Goal: Information Seeking & Learning: Learn about a topic

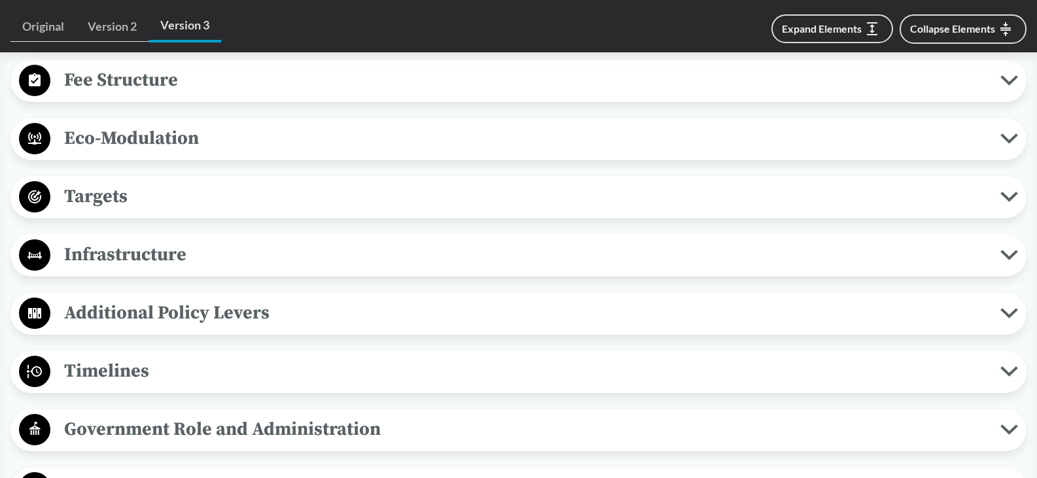
scroll to position [935, 0]
click at [393, 189] on span "Targets" at bounding box center [525, 195] width 950 height 29
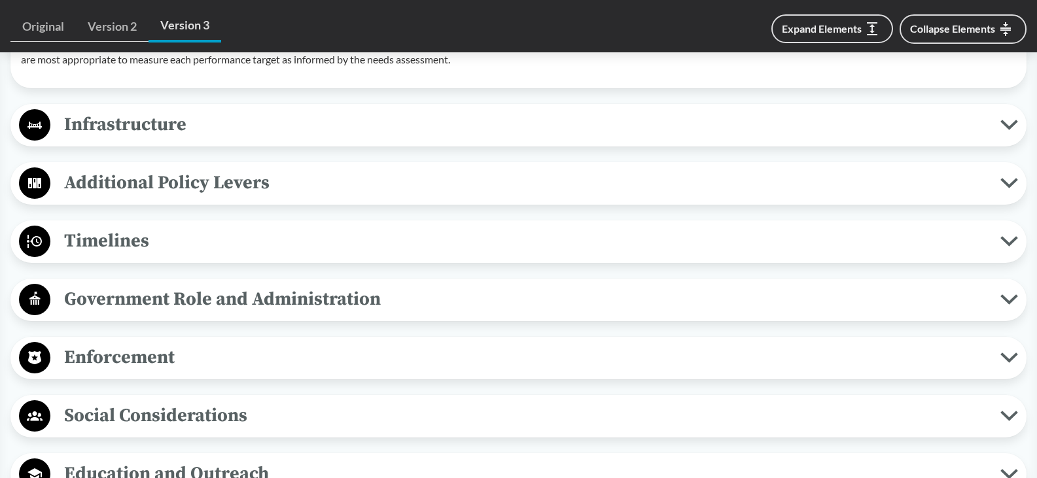
scroll to position [1476, 0]
click at [340, 247] on span "Timelines" at bounding box center [525, 241] width 950 height 29
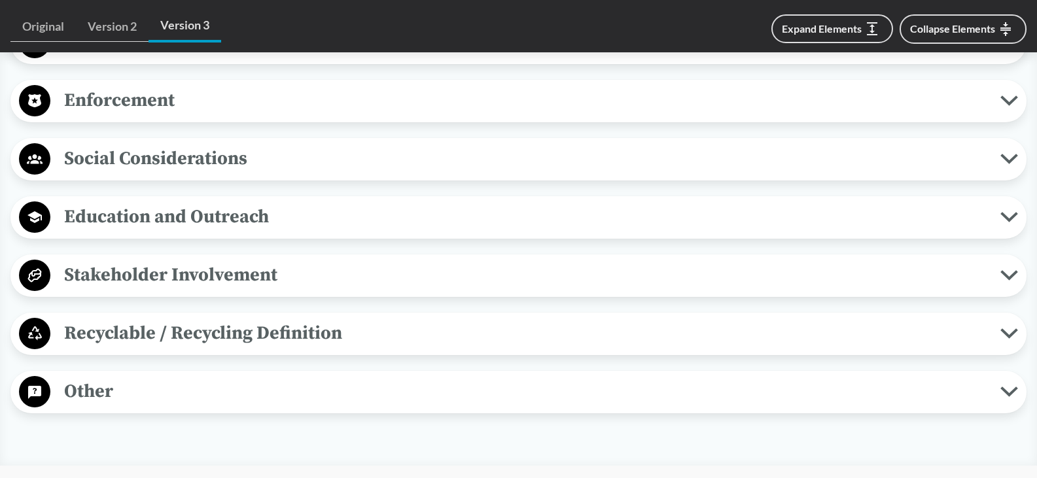
scroll to position [1993, 0]
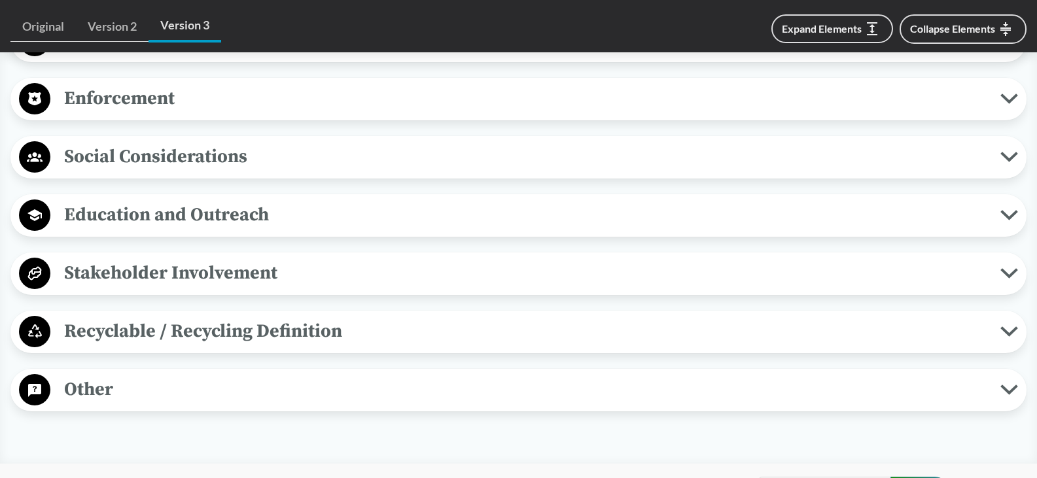
click at [193, 330] on span "Recyclable / Recycling Definition" at bounding box center [525, 331] width 950 height 29
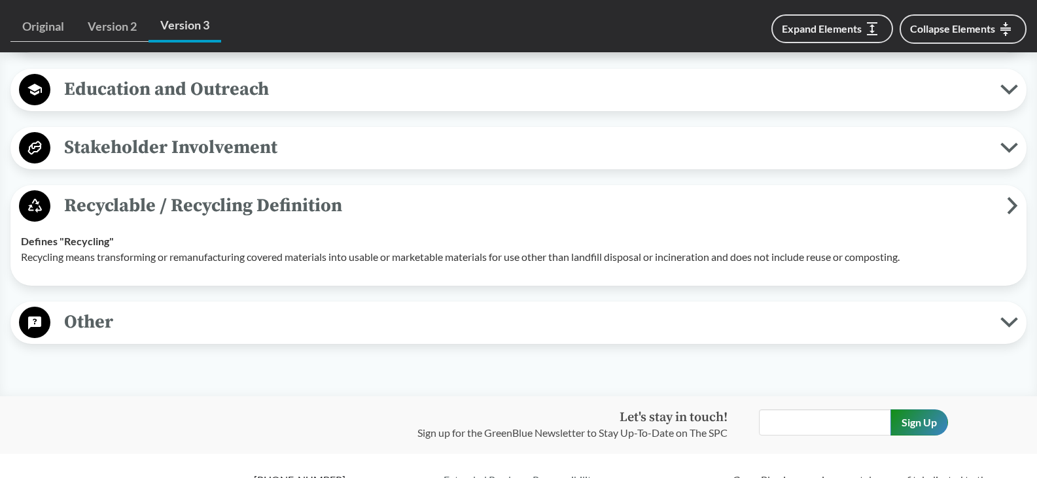
scroll to position [2120, 0]
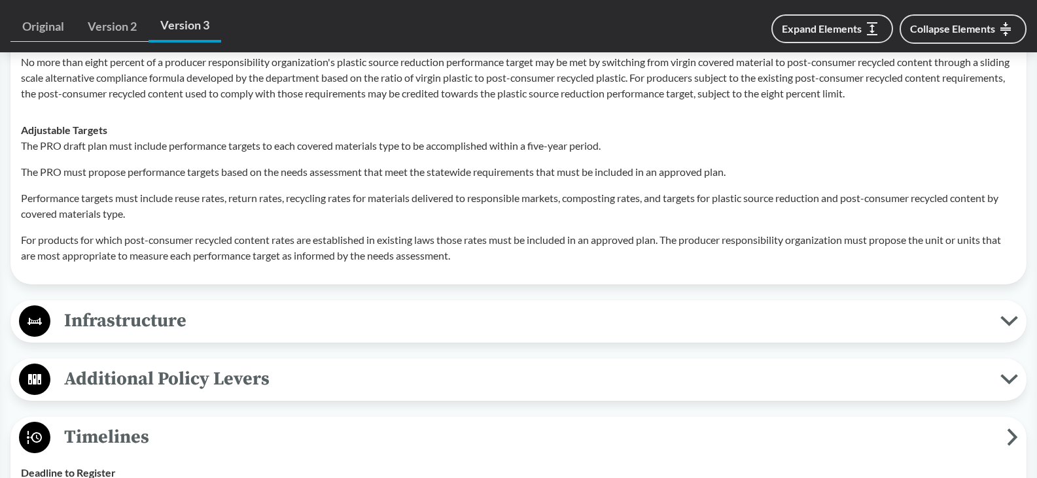
click at [193, 330] on span "Infrastructure" at bounding box center [525, 320] width 950 height 29
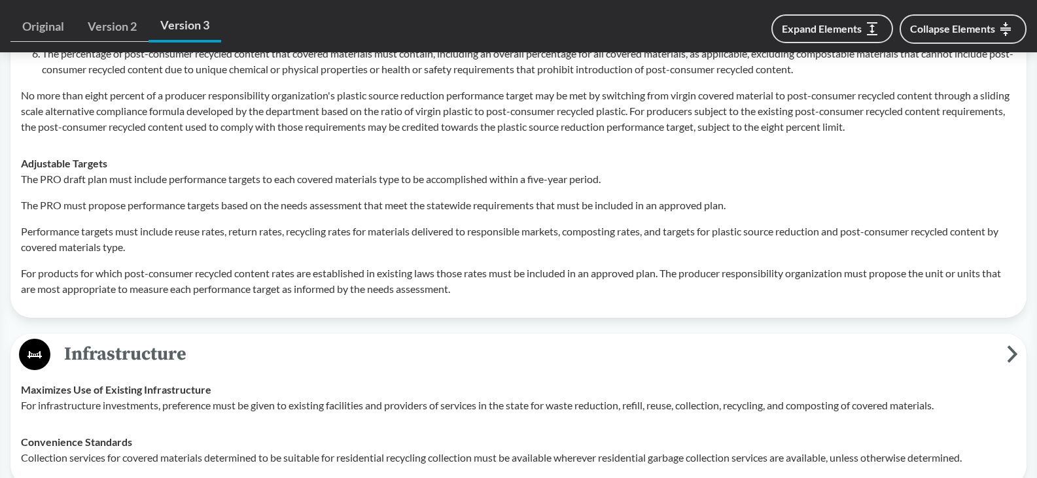
scroll to position [1248, 0]
click at [187, 206] on p "The PRO must propose performance targets based on the needs assessment that mee…" at bounding box center [519, 205] width 996 height 16
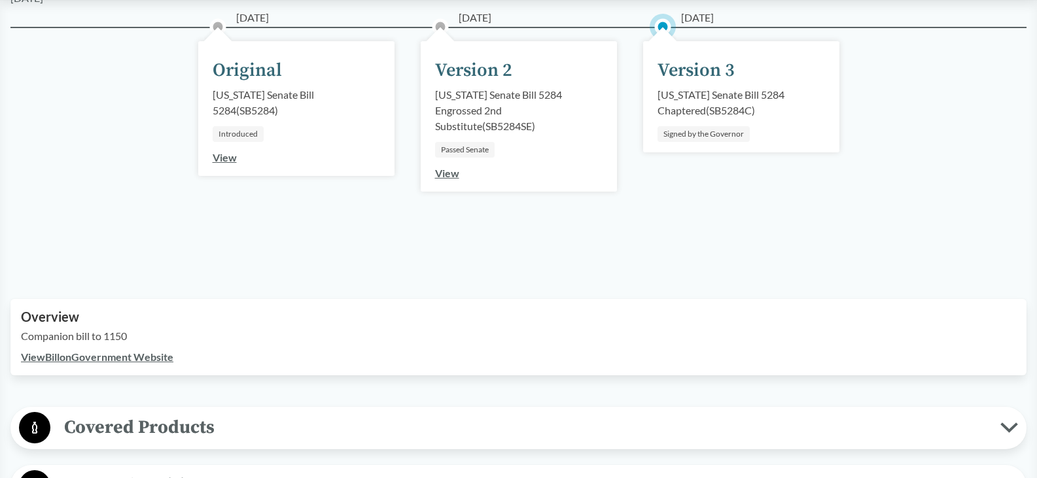
scroll to position [0, 0]
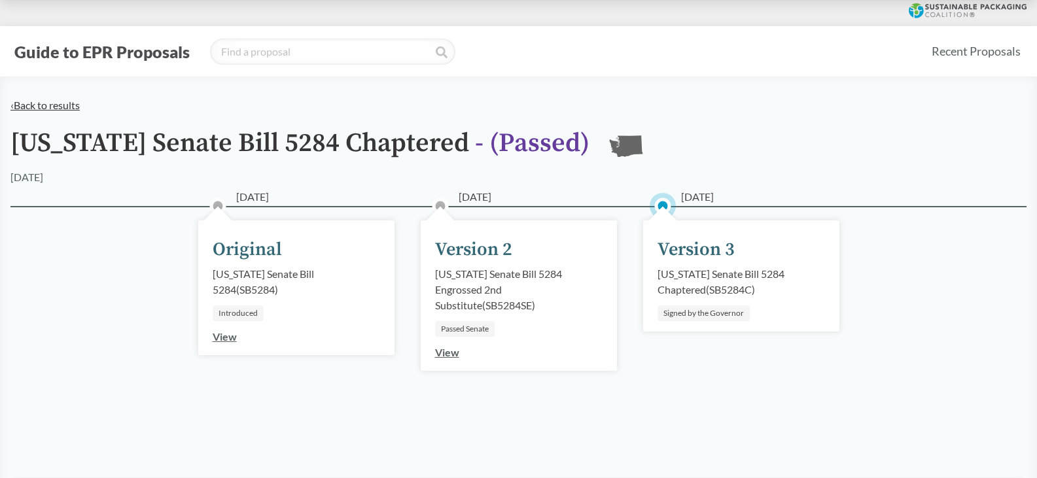
click at [56, 100] on link "‹ Back to results" at bounding box center [44, 105] width 69 height 12
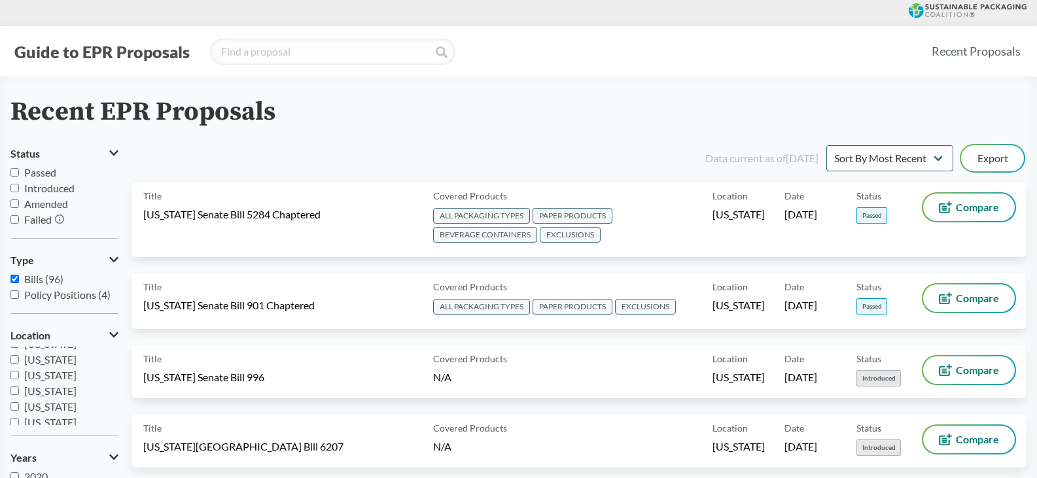
scroll to position [283, 0]
click at [45, 409] on label "[US_STATE]" at bounding box center [64, 402] width 108 height 16
click at [19, 406] on input "[US_STATE]" at bounding box center [14, 401] width 9 height 9
checkbox input "true"
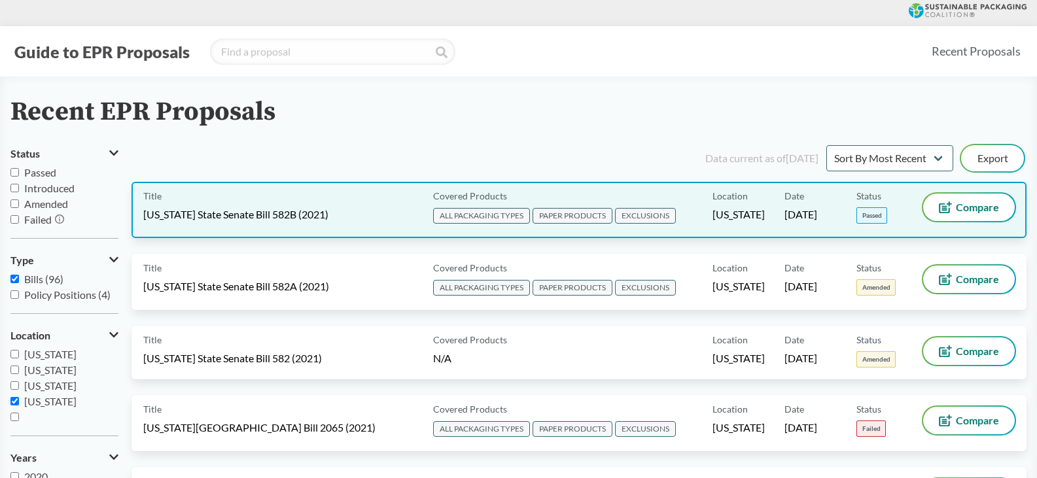
click at [403, 204] on div "Title [US_STATE] State Senate Bill 582B (2021)" at bounding box center [285, 210] width 285 height 33
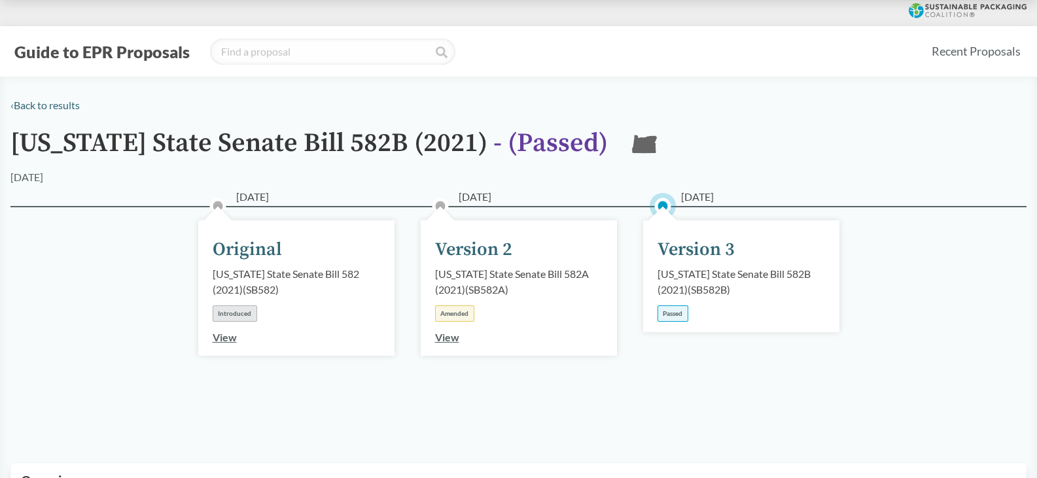
click at [703, 285] on div "[US_STATE] State Senate Bill 582B (2021) ( SB582B )" at bounding box center [742, 281] width 168 height 31
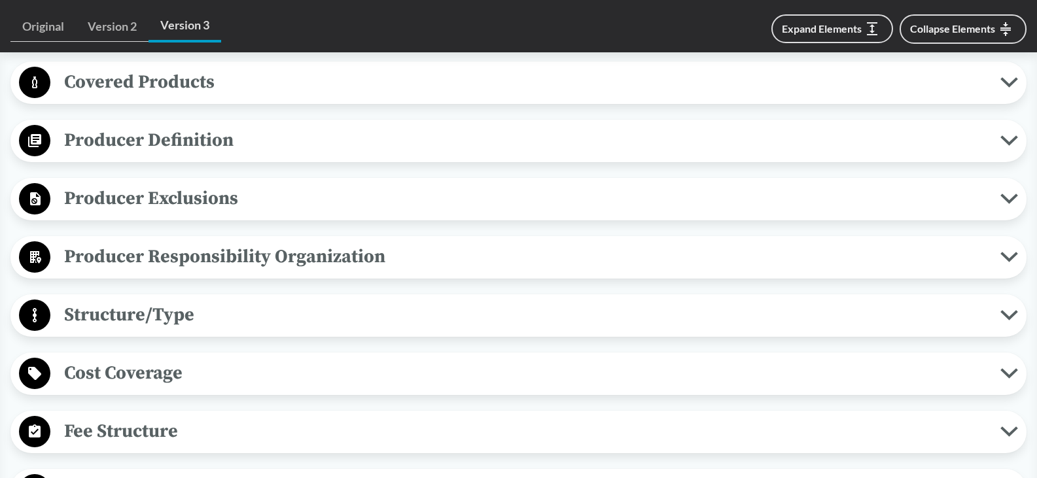
scroll to position [589, 0]
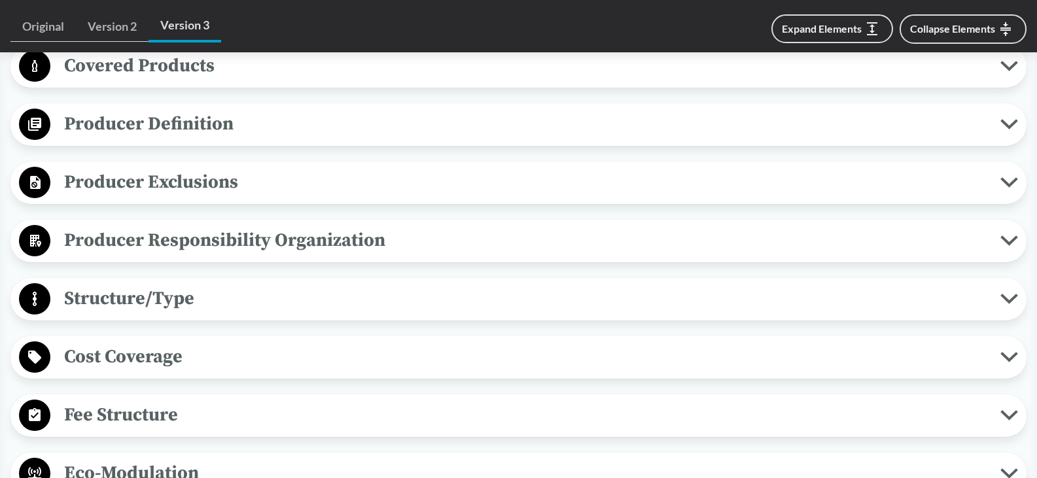
click at [327, 133] on span "Producer Definition" at bounding box center [525, 123] width 950 height 29
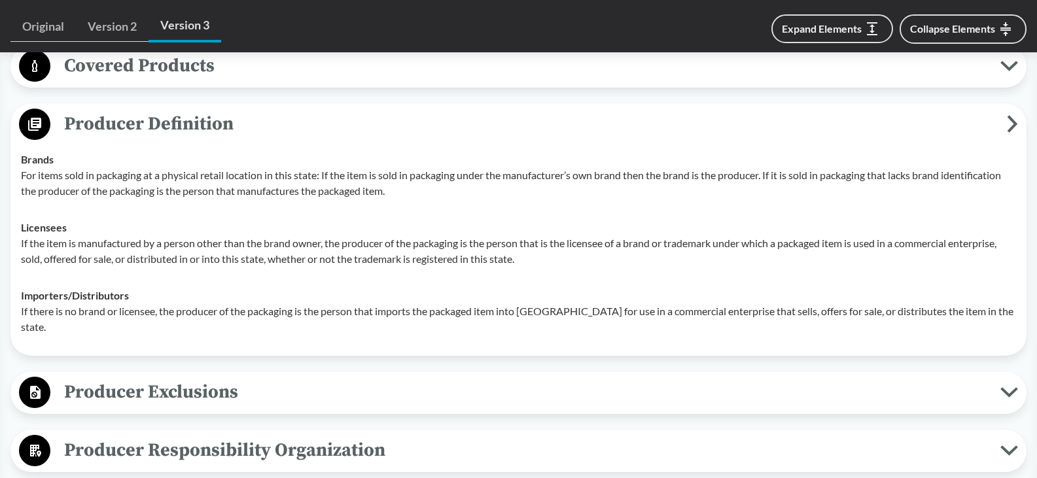
click at [329, 133] on span "Producer Definition" at bounding box center [528, 123] width 957 height 29
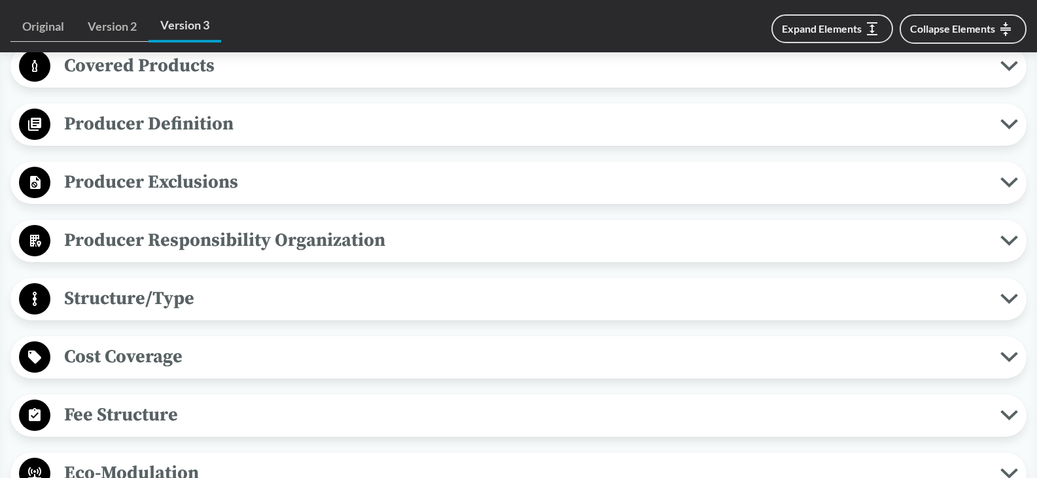
click at [329, 191] on span "Producer Exclusions" at bounding box center [525, 182] width 950 height 29
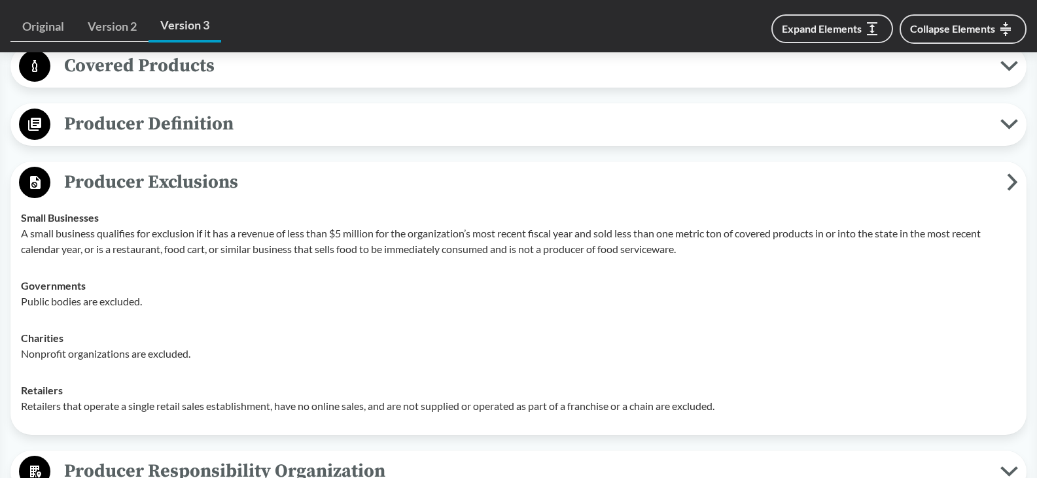
click at [343, 179] on span "Producer Exclusions" at bounding box center [528, 182] width 957 height 29
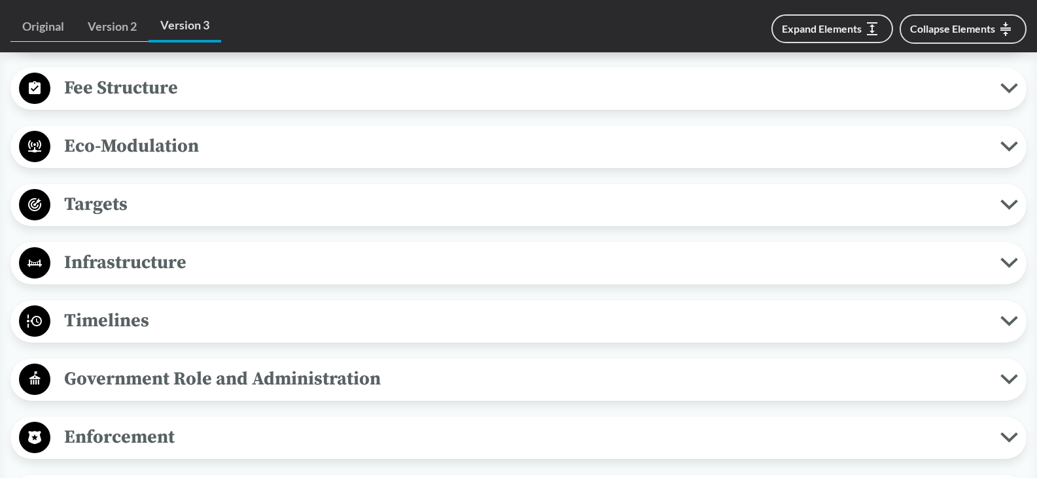
click at [343, 205] on span "Targets" at bounding box center [525, 204] width 950 height 29
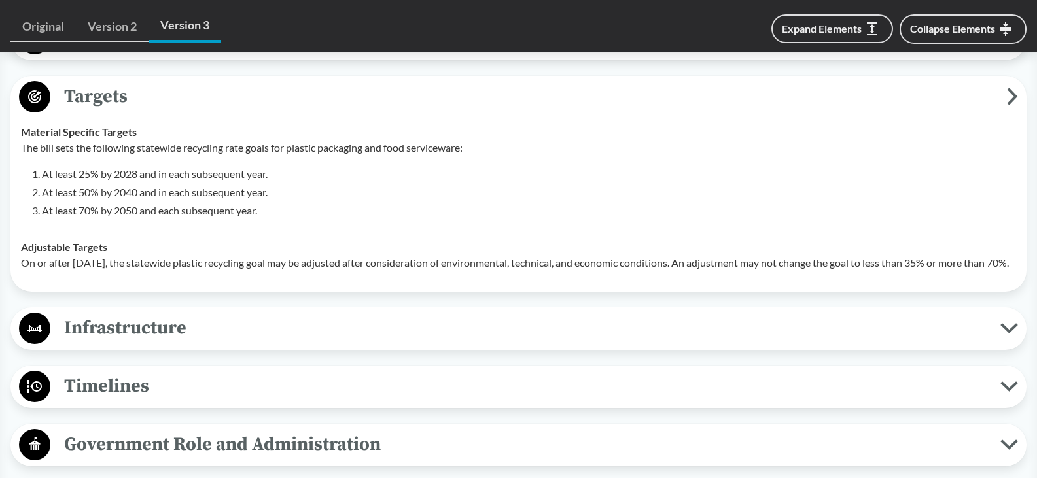
scroll to position [1047, 0]
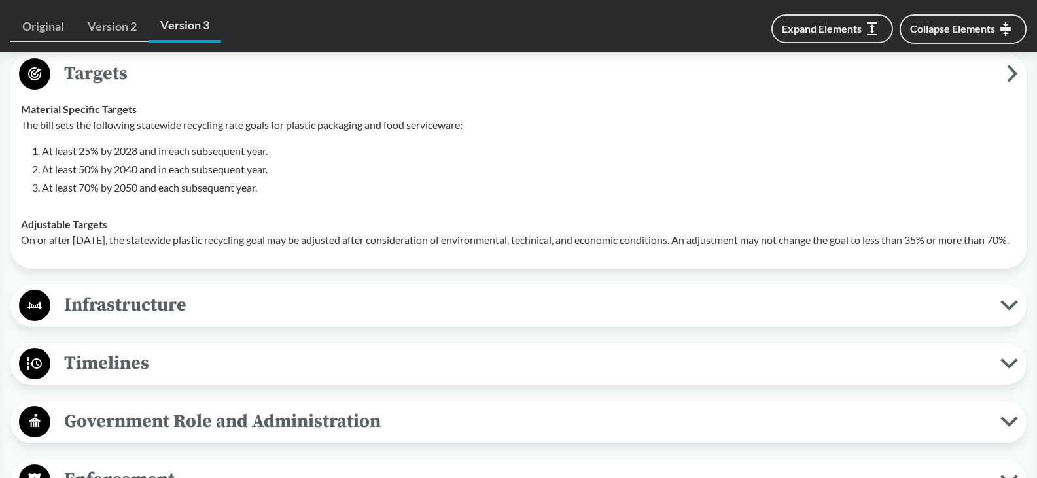
click at [274, 317] on span "Infrastructure" at bounding box center [525, 305] width 950 height 29
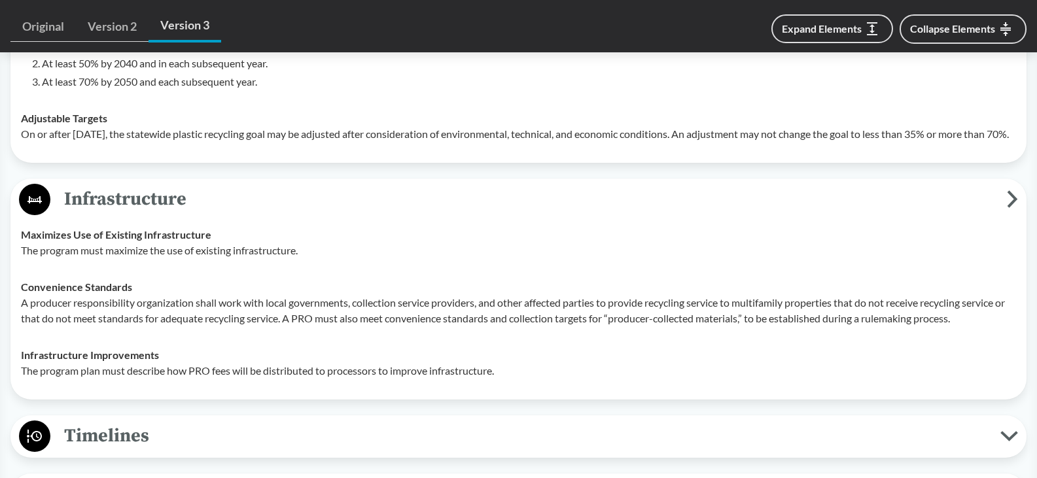
scroll to position [1178, 0]
